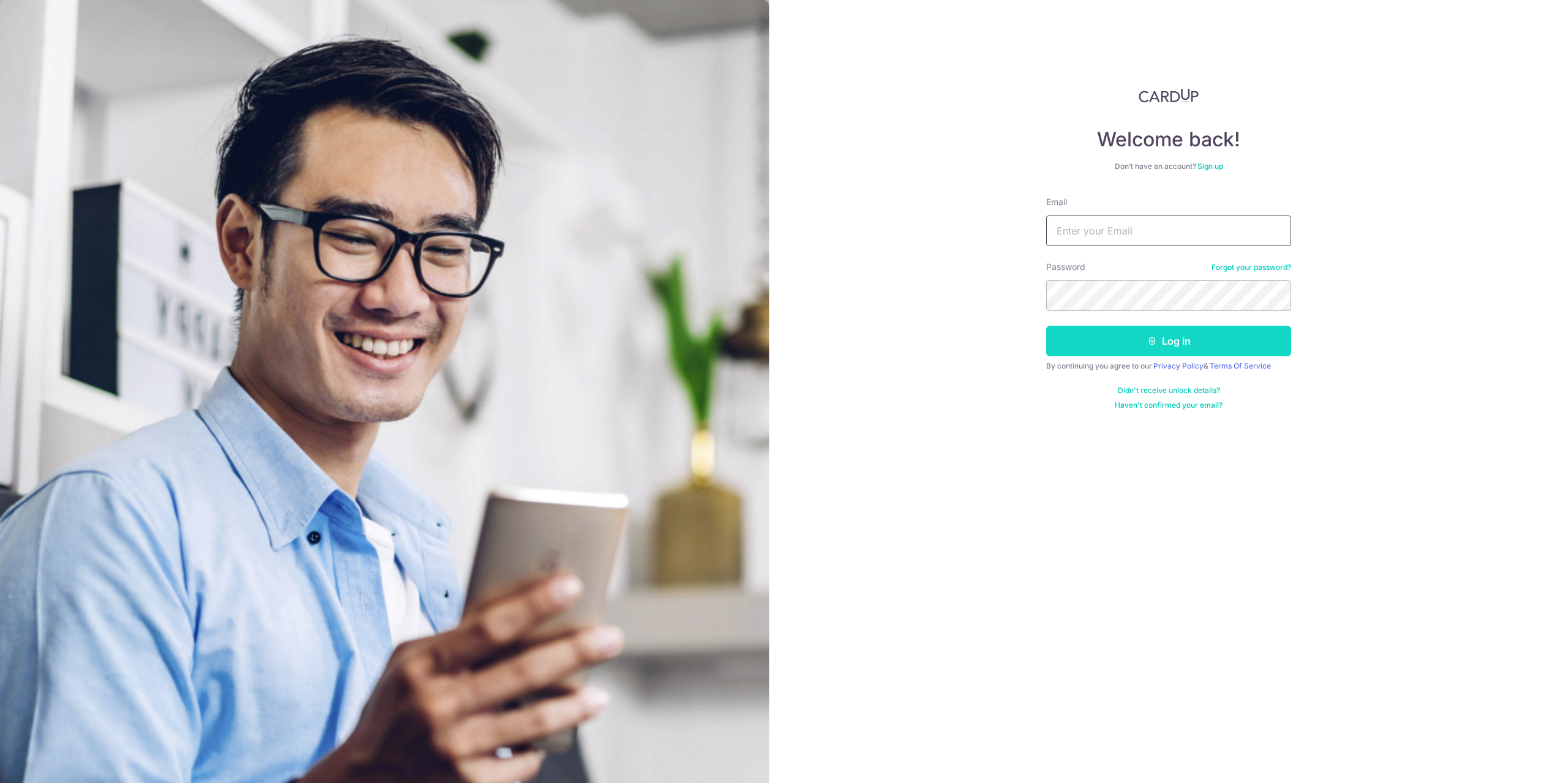
type input "[PERSON_NAME][EMAIL_ADDRESS][DOMAIN_NAME]"
click at [1138, 334] on button "Log in" at bounding box center [1169, 341] width 245 height 31
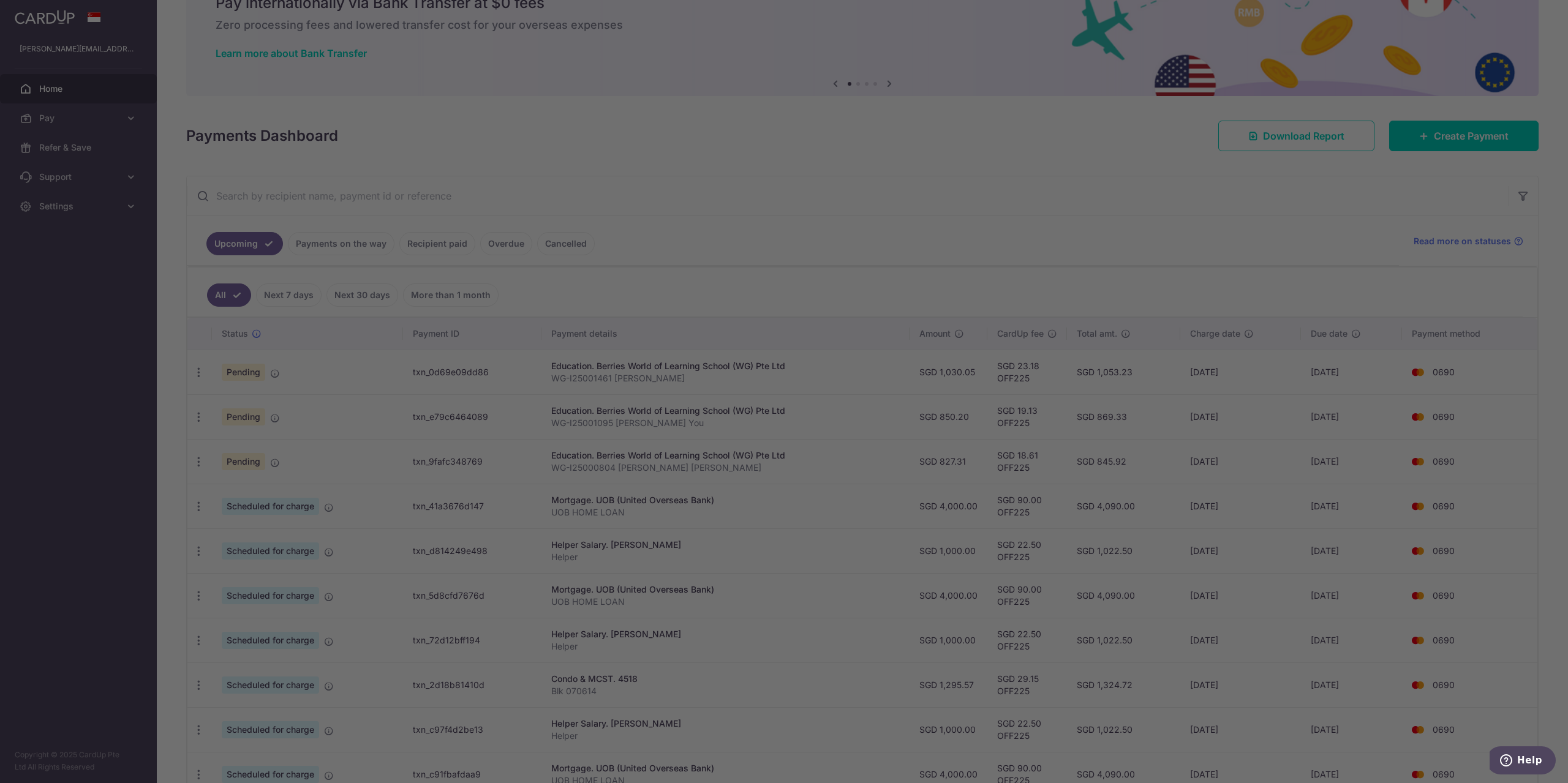
scroll to position [102, 0]
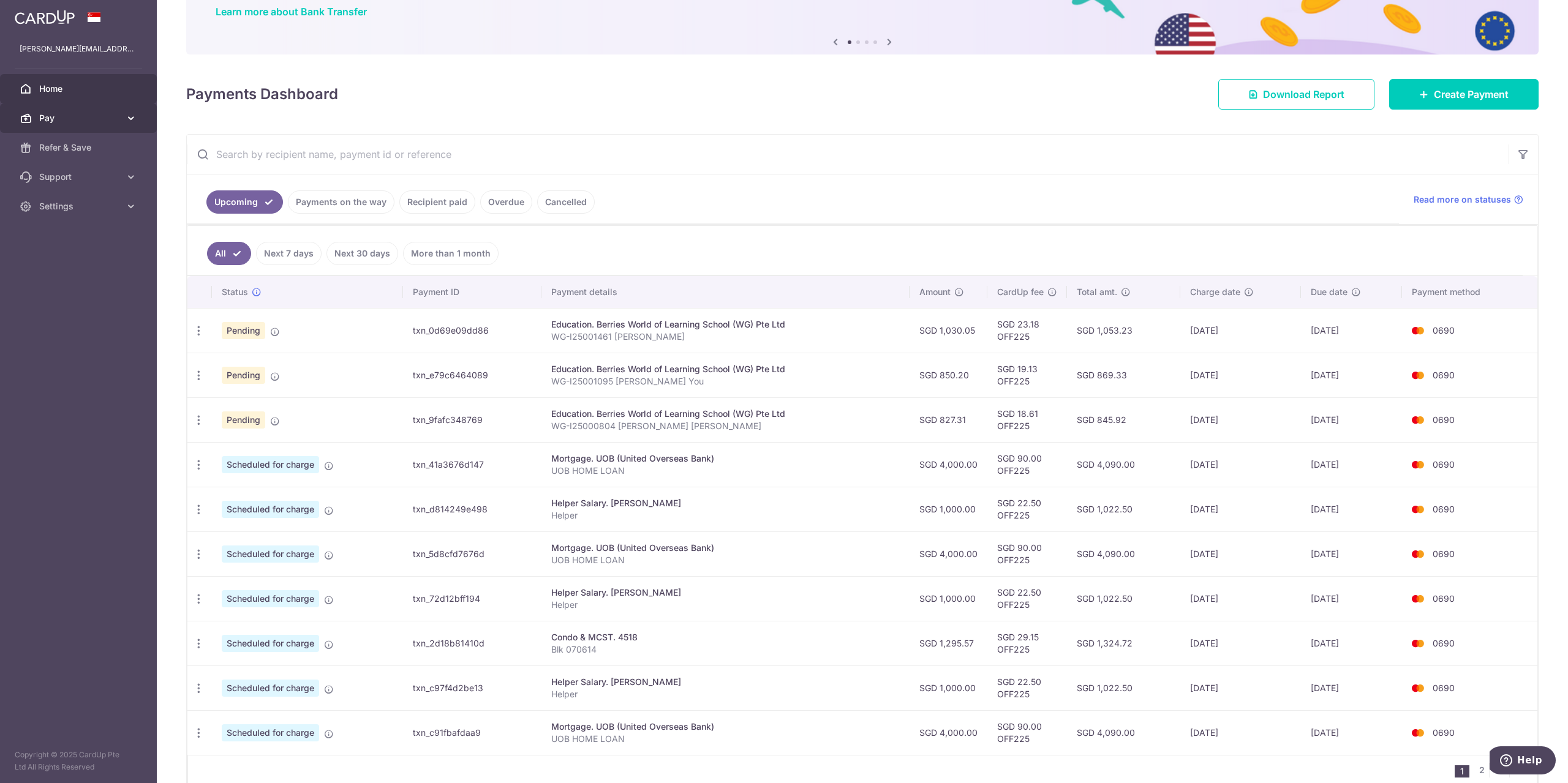
click at [102, 125] on link "Pay" at bounding box center [78, 118] width 156 height 29
click at [100, 175] on span "Recipients" at bounding box center [79, 177] width 81 height 12
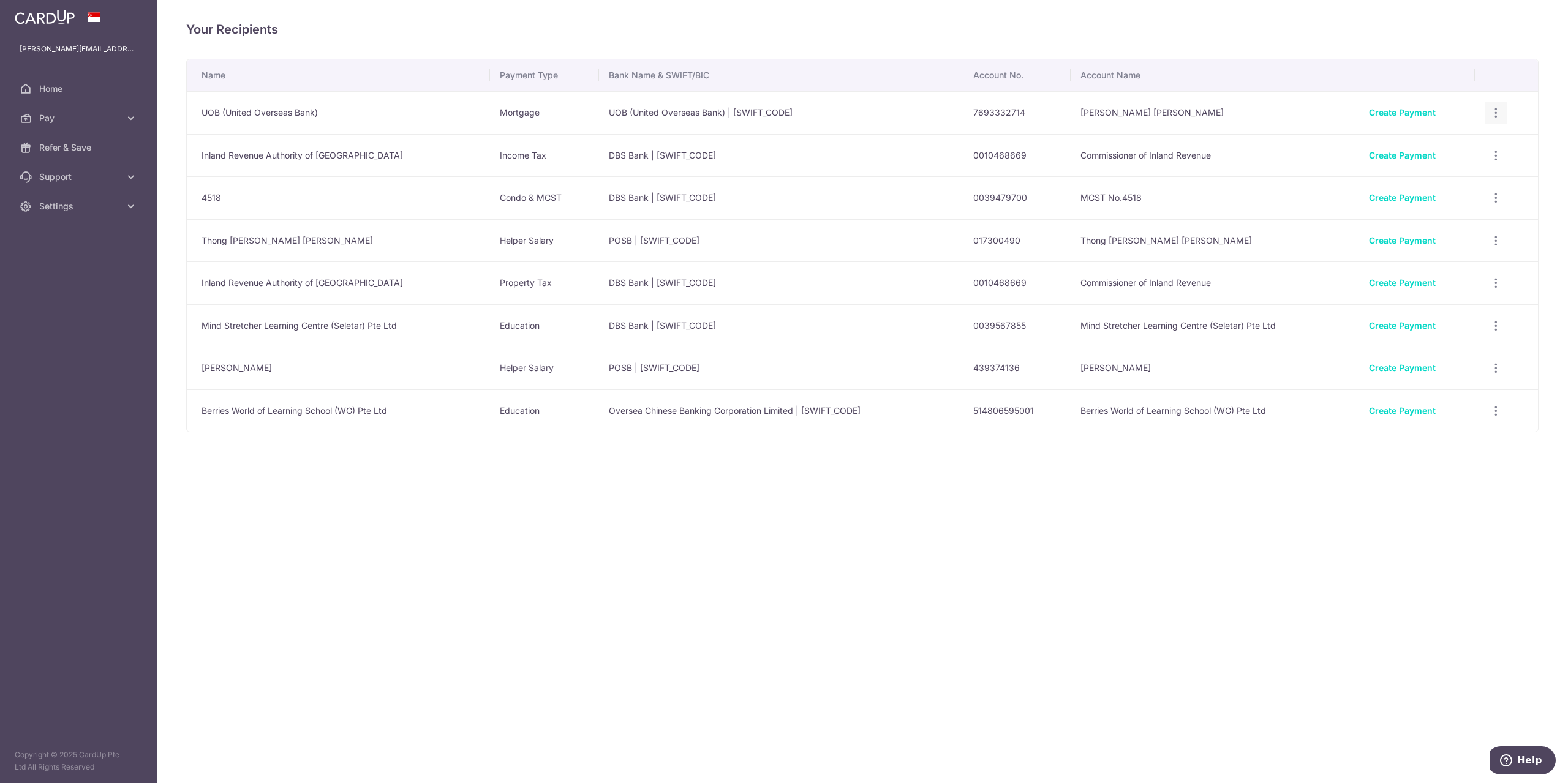
click at [1492, 111] on icon "button" at bounding box center [1496, 113] width 13 height 13
click at [1461, 153] on span "View/Edit" at bounding box center [1455, 147] width 83 height 14
